Goal: Task Accomplishment & Management: Use online tool/utility

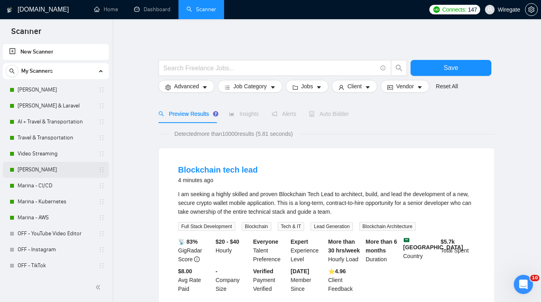
click at [53, 174] on link "[PERSON_NAME]" at bounding box center [56, 170] width 76 height 16
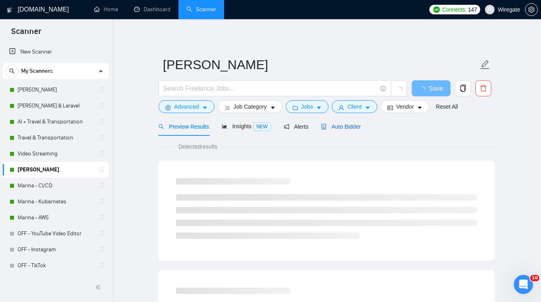
click at [340, 124] on span "Auto Bidder" at bounding box center [341, 127] width 40 height 6
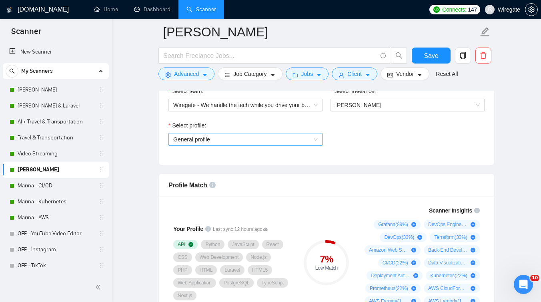
scroll to position [436, 0]
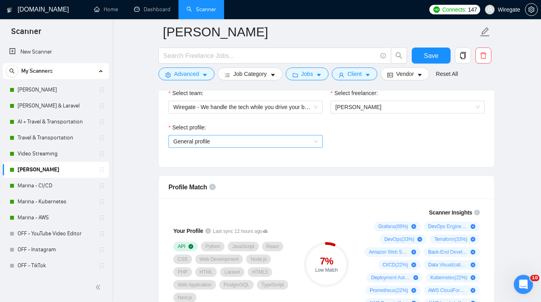
click at [215, 137] on span "General profile" at bounding box center [245, 142] width 144 height 12
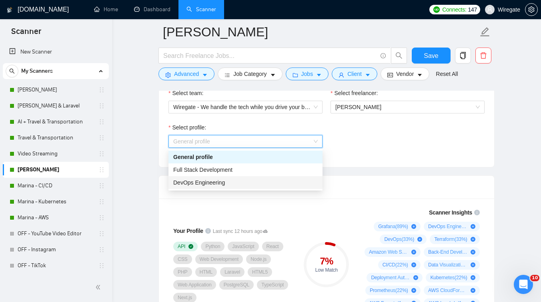
click at [194, 181] on span "DevOps Engineering" at bounding box center [199, 183] width 52 height 6
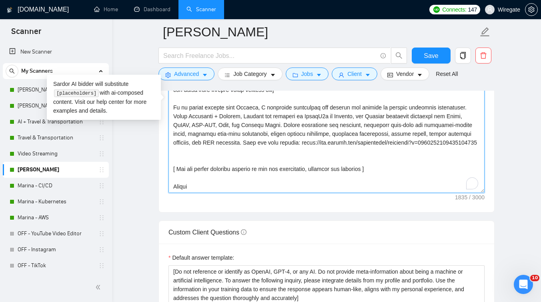
scroll to position [79, 0]
drag, startPoint x: 261, startPoint y: 147, endPoint x: 164, endPoint y: 96, distance: 109.9
click at [264, 132] on textarea "Cover letter template:" at bounding box center [326, 103] width 316 height 180
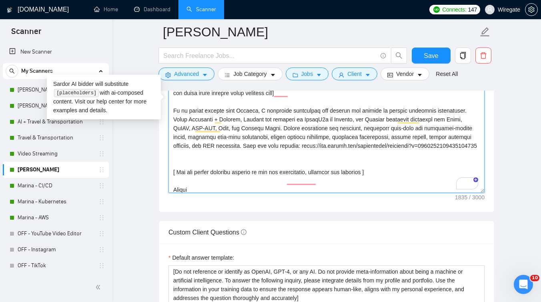
click at [271, 143] on textarea "Cover letter template:" at bounding box center [326, 103] width 316 height 180
paste textarea "We have ready-made solutions for both classic servers and Kubernetes environmen…"
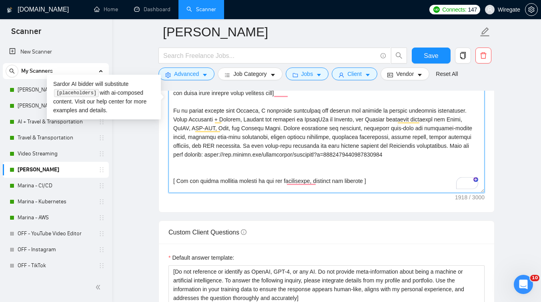
scroll to position [79, 0]
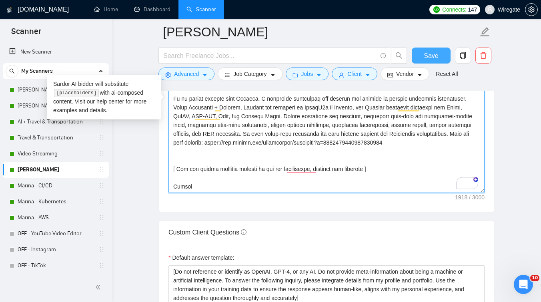
type textarea "Lo ipsum, [Do sit ametc adip " E’s doeiusm" te " I utla" et " Dol magn ". Aliqu…"
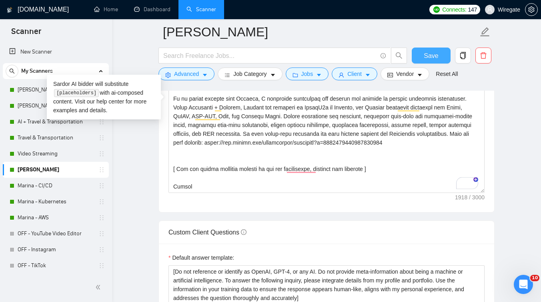
click at [418, 58] on button "Save" at bounding box center [431, 56] width 39 height 16
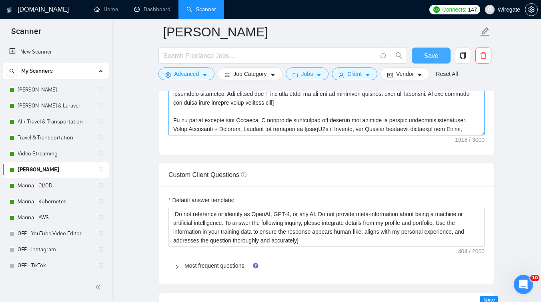
scroll to position [1029, 0]
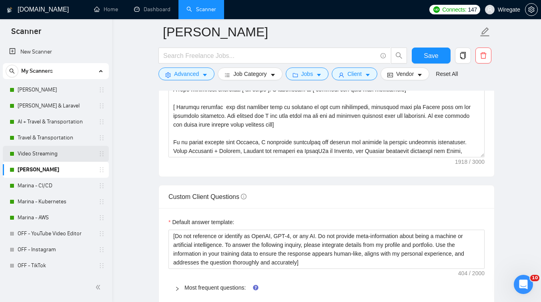
click at [41, 158] on link "Video Streaming" at bounding box center [56, 154] width 76 height 16
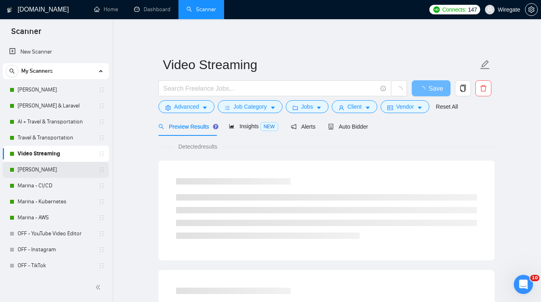
click at [42, 168] on link "[PERSON_NAME]" at bounding box center [56, 170] width 76 height 16
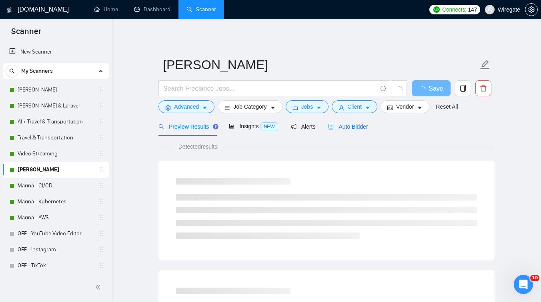
click at [357, 127] on span "Auto Bidder" at bounding box center [348, 127] width 40 height 6
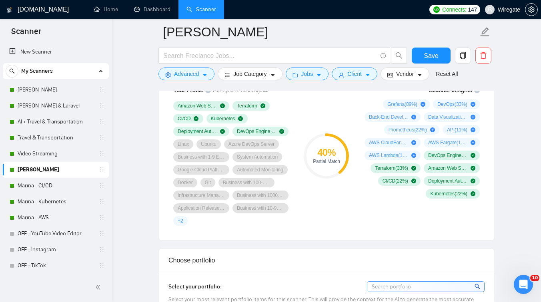
scroll to position [466, 0]
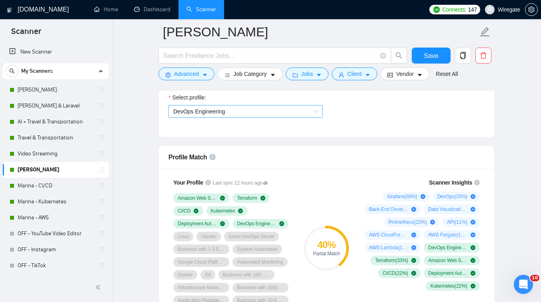
click at [238, 111] on span "DevOps Engineering" at bounding box center [245, 112] width 144 height 12
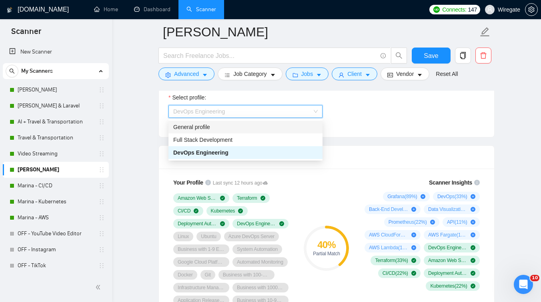
click at [212, 132] on div "General profile" at bounding box center [245, 127] width 154 height 13
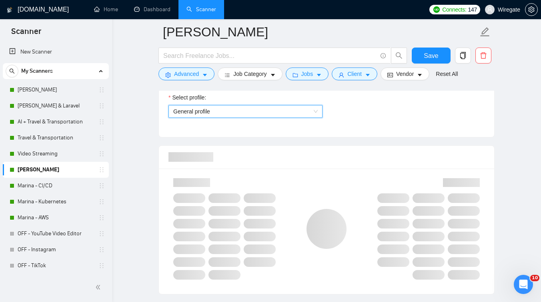
click at [223, 108] on span "General profile" at bounding box center [245, 112] width 144 height 12
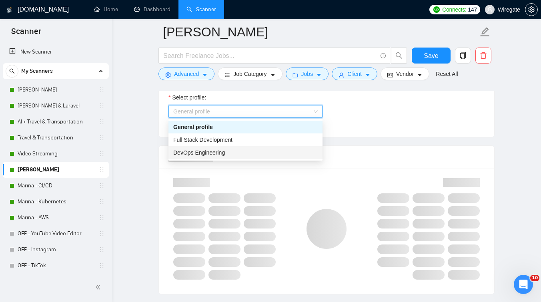
click at [200, 153] on span "DevOps Engineering" at bounding box center [199, 153] width 52 height 6
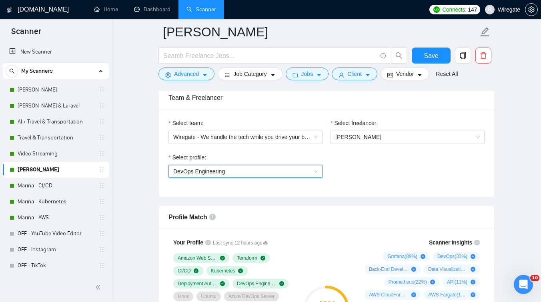
scroll to position [398, 0]
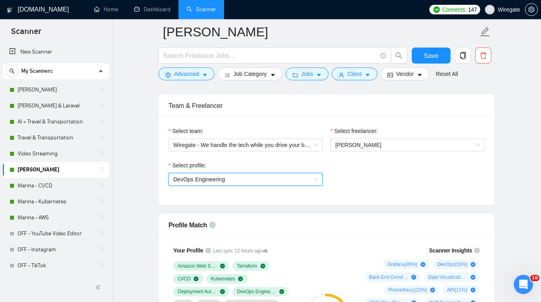
click at [235, 183] on span "DevOps Engineering" at bounding box center [245, 180] width 144 height 12
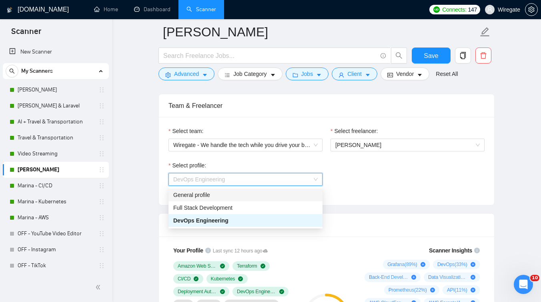
click at [212, 194] on div "General profile" at bounding box center [245, 195] width 144 height 9
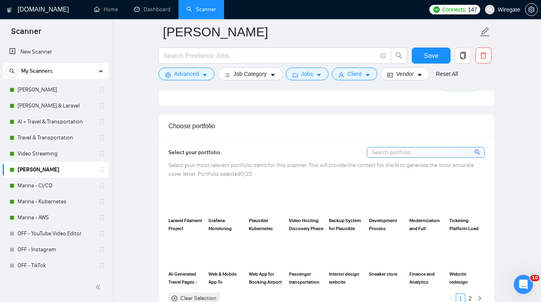
scroll to position [667, 0]
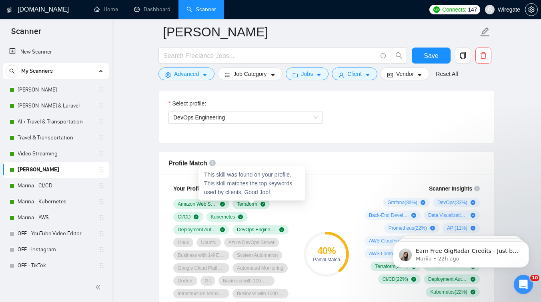
scroll to position [460, 0]
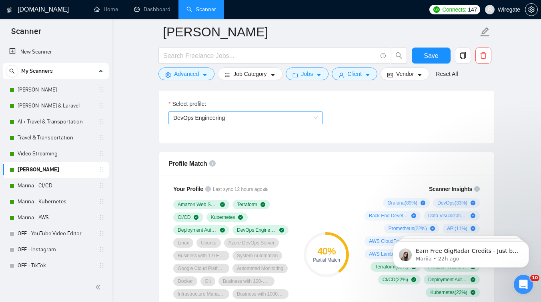
click at [244, 121] on span "DevOps Engineering" at bounding box center [245, 118] width 144 height 12
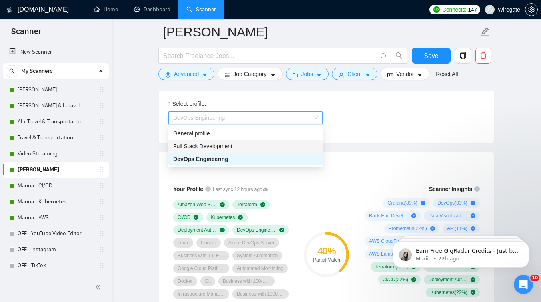
click at [193, 147] on span "Full Stack Development" at bounding box center [202, 146] width 59 height 6
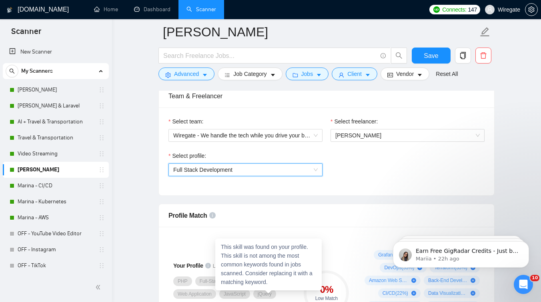
scroll to position [381, 0]
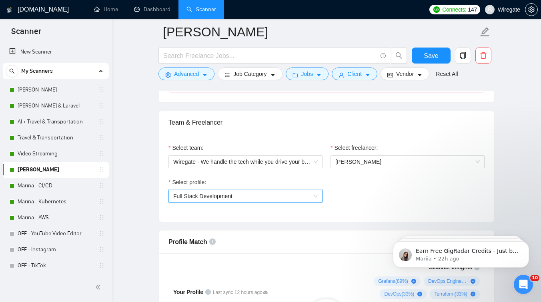
click at [204, 194] on span "Full Stack Development" at bounding box center [202, 196] width 59 height 6
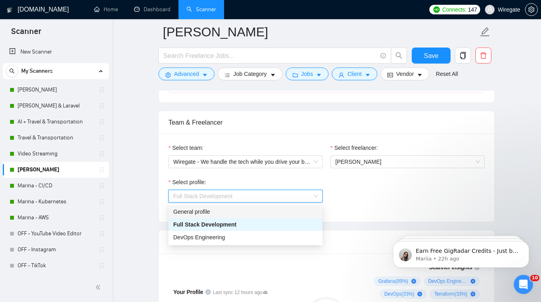
click at [191, 212] on div "General profile" at bounding box center [245, 212] width 144 height 9
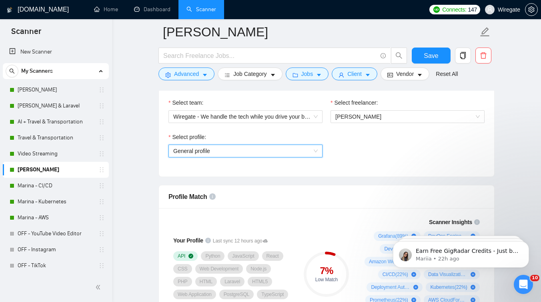
scroll to position [435, 0]
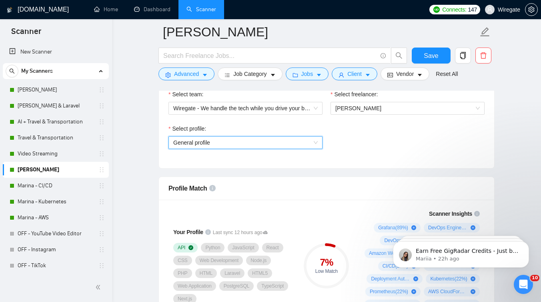
click at [206, 145] on span "General profile" at bounding box center [245, 143] width 144 height 12
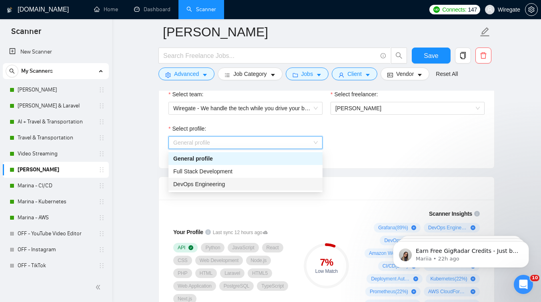
click at [199, 184] on span "DevOps Engineering" at bounding box center [199, 184] width 52 height 6
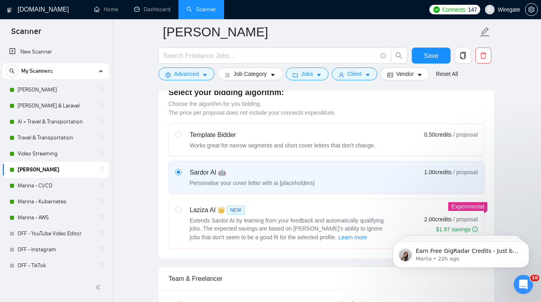
scroll to position [388, 0]
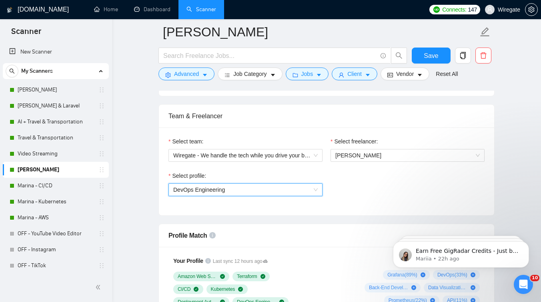
click at [196, 187] on span "DevOps Engineering" at bounding box center [199, 190] width 52 height 6
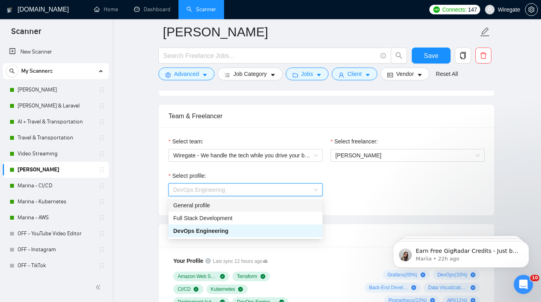
click at [190, 209] on div "General profile" at bounding box center [245, 205] width 144 height 9
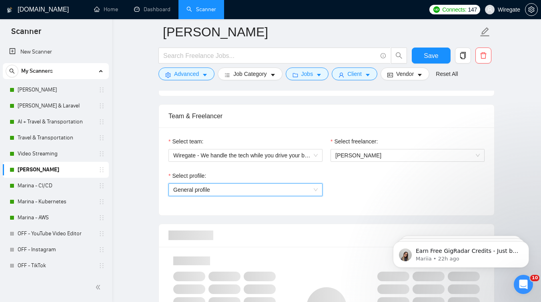
click at [206, 190] on span "General profile" at bounding box center [245, 190] width 144 height 12
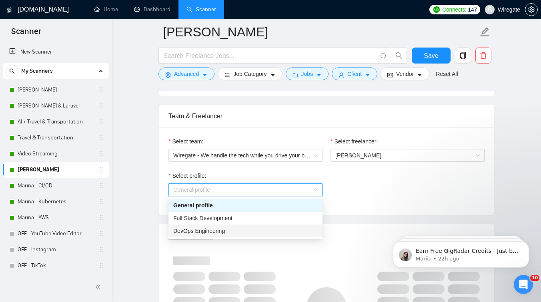
click at [194, 231] on span "DevOps Engineering" at bounding box center [199, 231] width 52 height 6
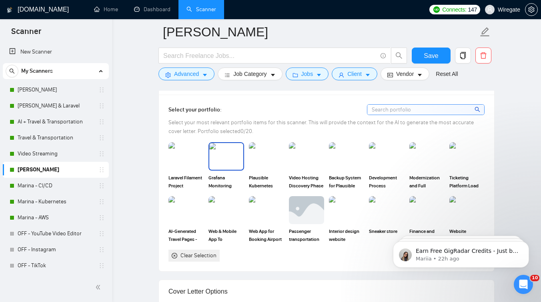
scroll to position [737, 0]
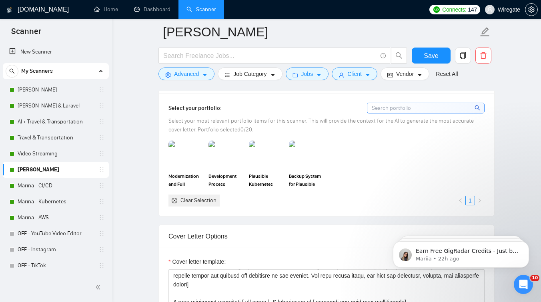
click at [245, 152] on div "Development Process Optimization and CI/CD Automation" at bounding box center [226, 164] width 40 height 47
click at [265, 156] on img at bounding box center [267, 155] width 34 height 26
click at [218, 161] on img at bounding box center [226, 155] width 34 height 26
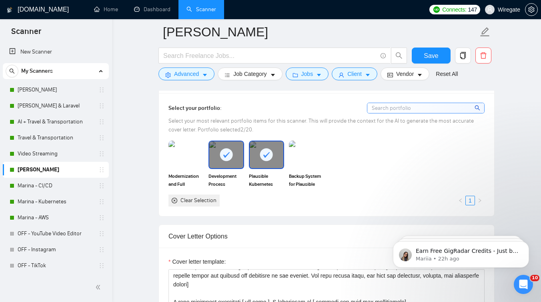
click at [218, 159] on div at bounding box center [226, 155] width 34 height 26
click at [260, 158] on icon at bounding box center [266, 154] width 13 height 13
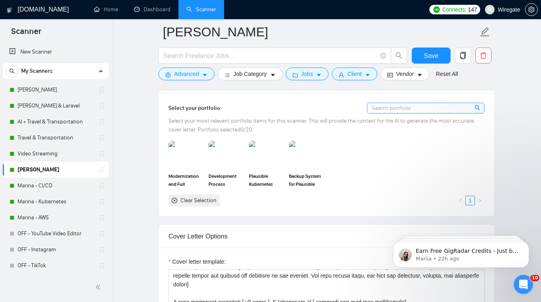
click at [388, 109] on input at bounding box center [425, 108] width 117 height 10
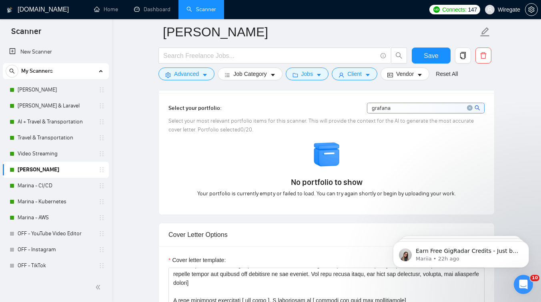
type input "grafana"
click at [37, 8] on h1 "[DOMAIN_NAME]" at bounding box center [43, 9] width 51 height 19
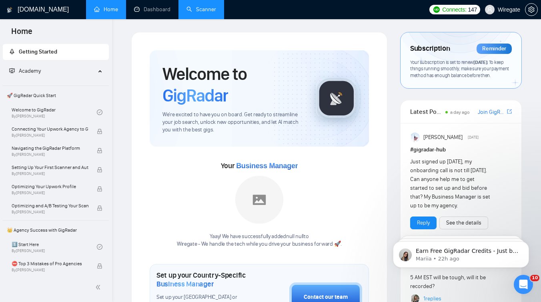
click at [195, 9] on link "Scanner" at bounding box center [201, 9] width 30 height 7
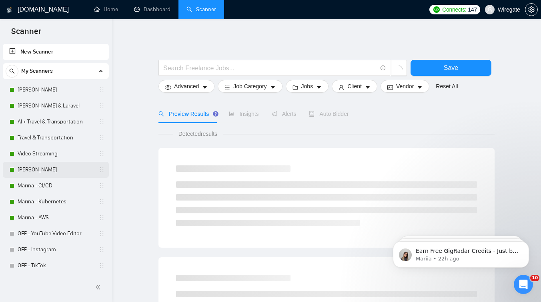
click at [54, 168] on link "[PERSON_NAME]" at bounding box center [56, 170] width 76 height 16
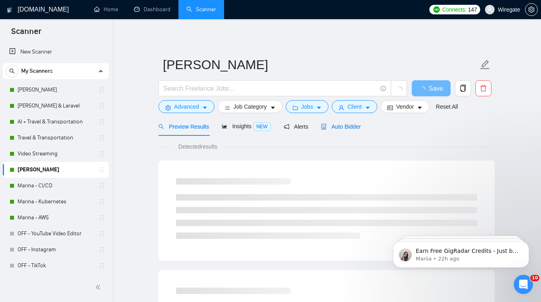
click at [360, 126] on span "Auto Bidder" at bounding box center [341, 127] width 40 height 6
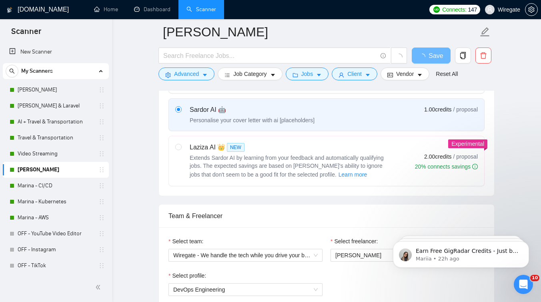
scroll to position [321, 0]
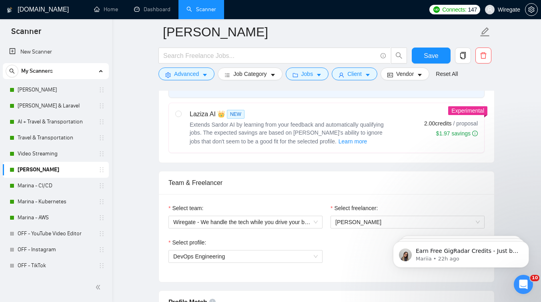
click at [200, 264] on div "Select profile: DevOps Engineering" at bounding box center [245, 255] width 162 height 34
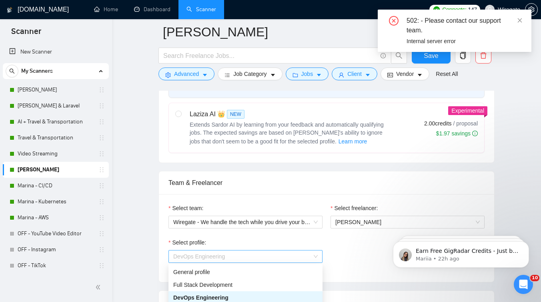
click at [204, 259] on span "DevOps Engineering" at bounding box center [199, 257] width 52 height 6
click at [200, 273] on div "General profile" at bounding box center [245, 272] width 144 height 9
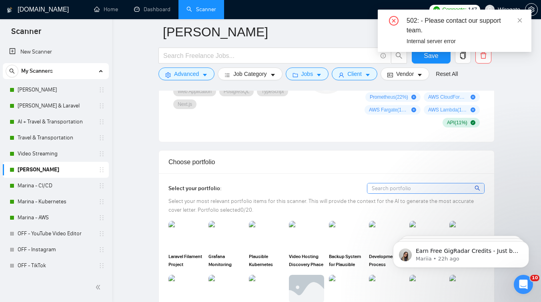
scroll to position [639, 0]
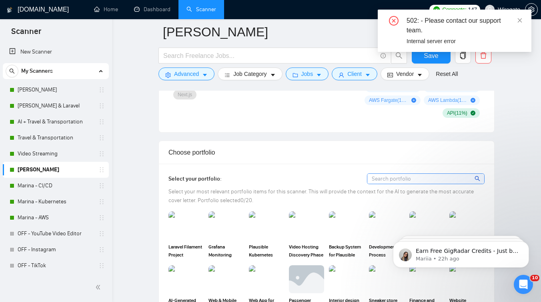
click at [224, 229] on img at bounding box center [225, 226] width 35 height 28
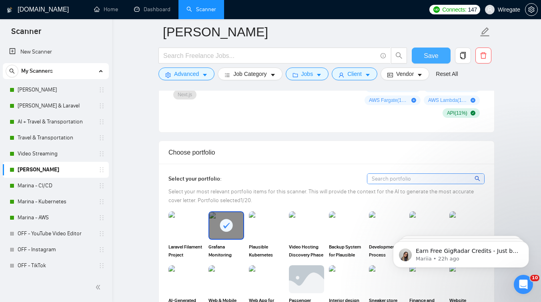
click at [430, 58] on span "Save" at bounding box center [431, 56] width 14 height 10
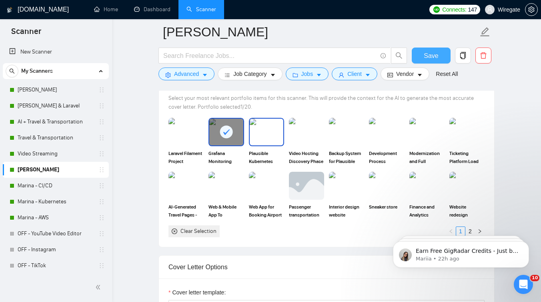
scroll to position [762, 0]
